Goal: Task Accomplishment & Management: Use online tool/utility

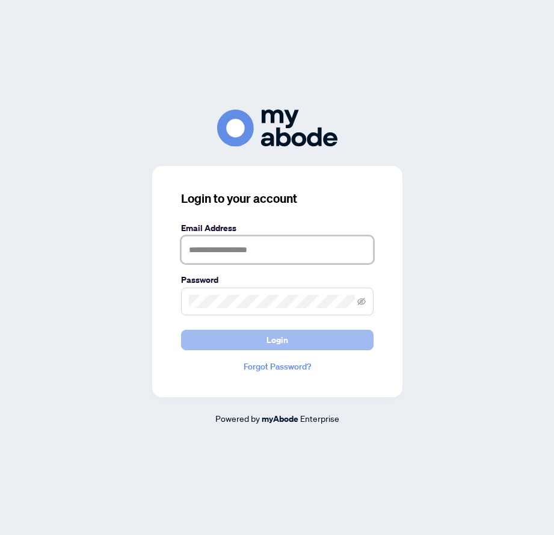
type input "**********"
click at [289, 339] on button "Login" at bounding box center [277, 340] width 192 height 20
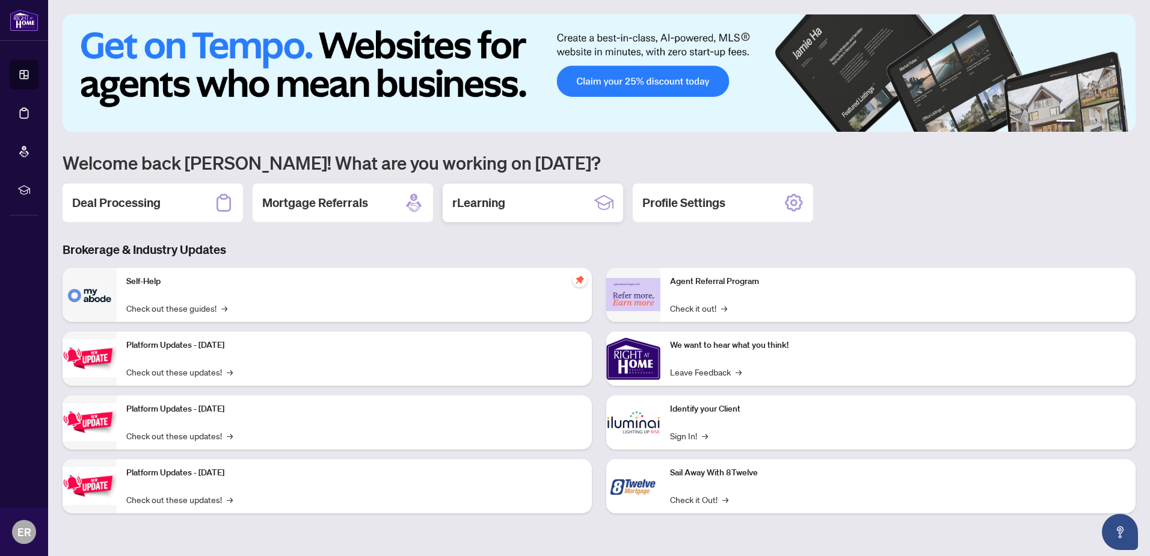
click at [521, 196] on div "rLearning" at bounding box center [533, 202] width 180 height 38
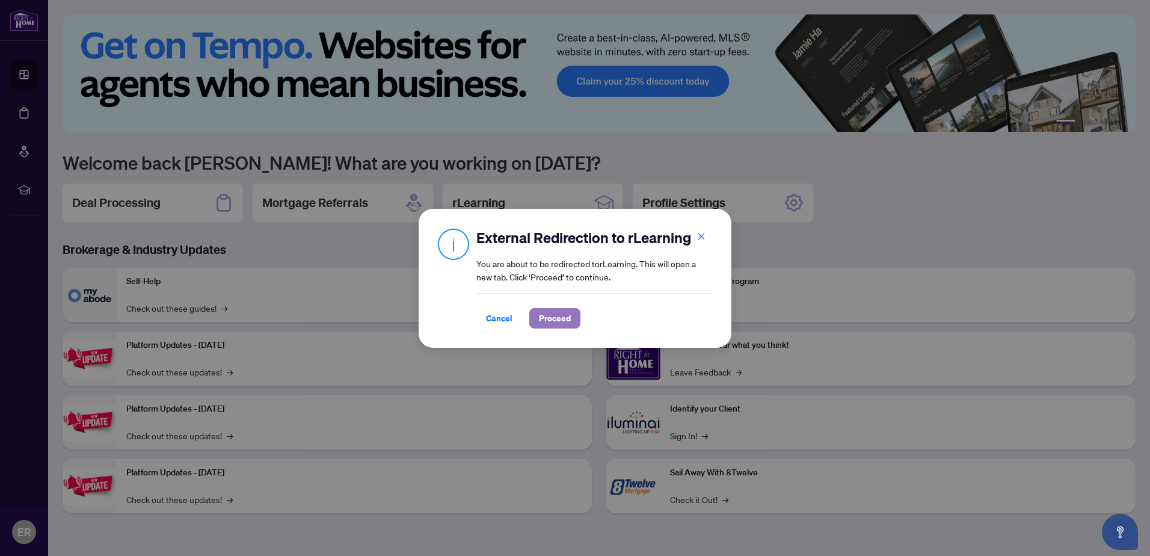
click at [553, 313] on span "Proceed" at bounding box center [555, 318] width 32 height 19
